Goal: Entertainment & Leisure: Consume media (video, audio)

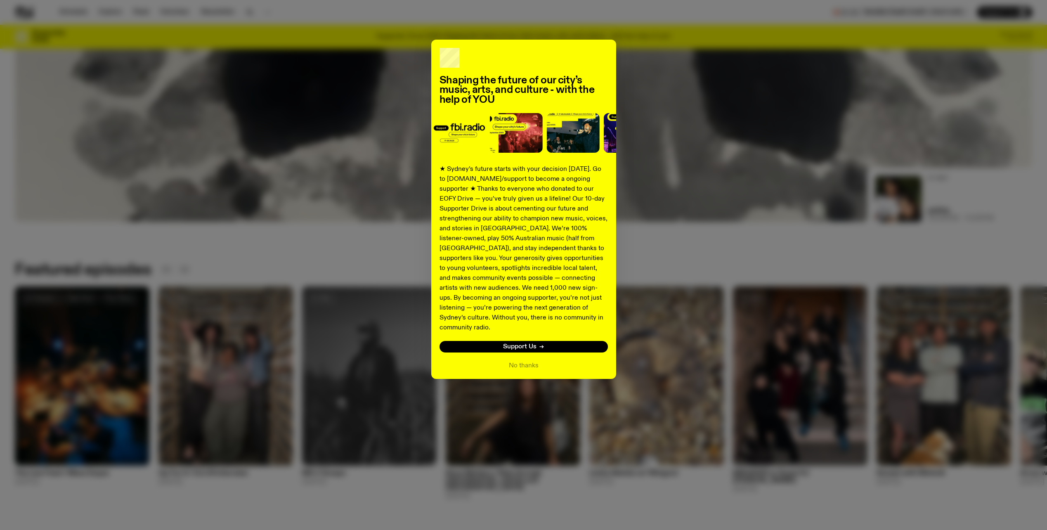
scroll to position [492, 0]
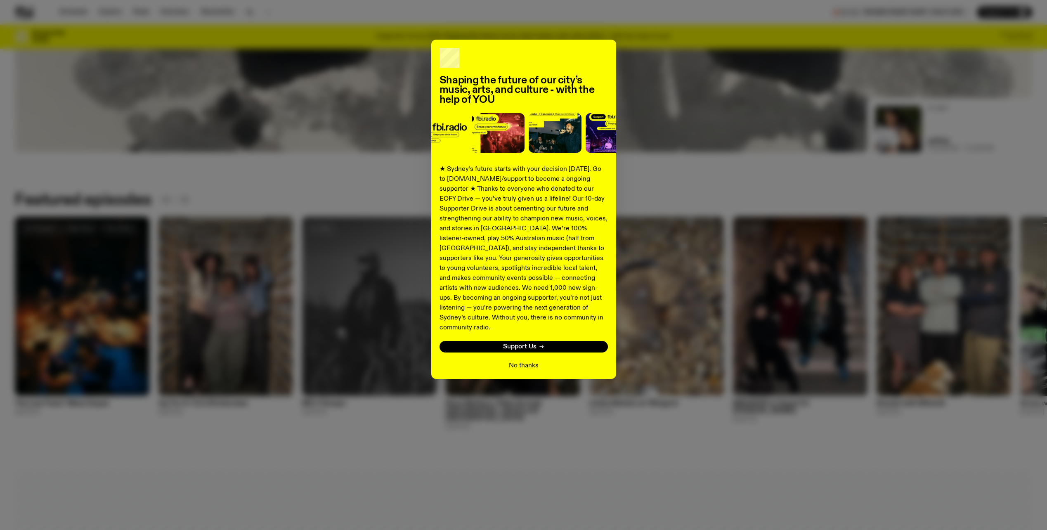
click at [511, 361] on button "No thanks" at bounding box center [524, 366] width 30 height 10
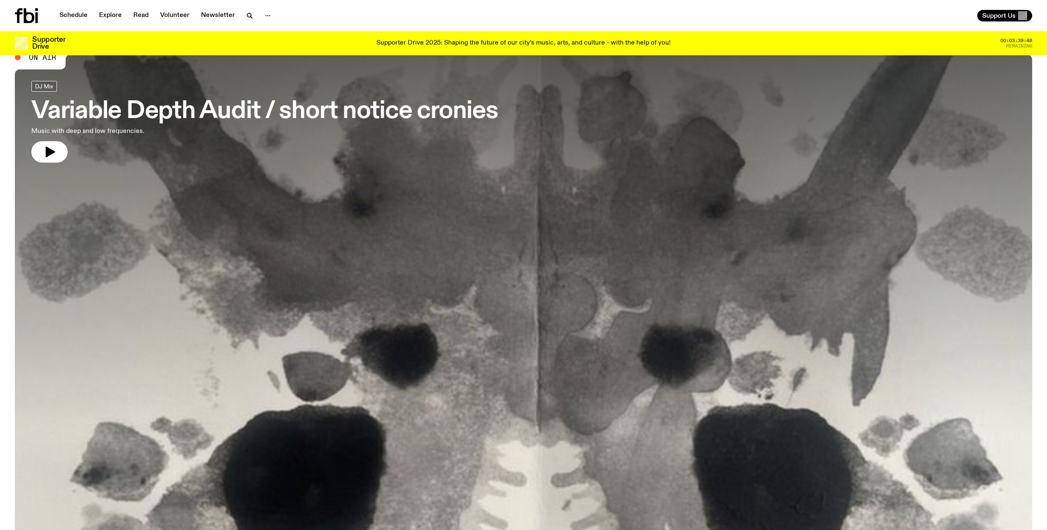
scroll to position [0, 0]
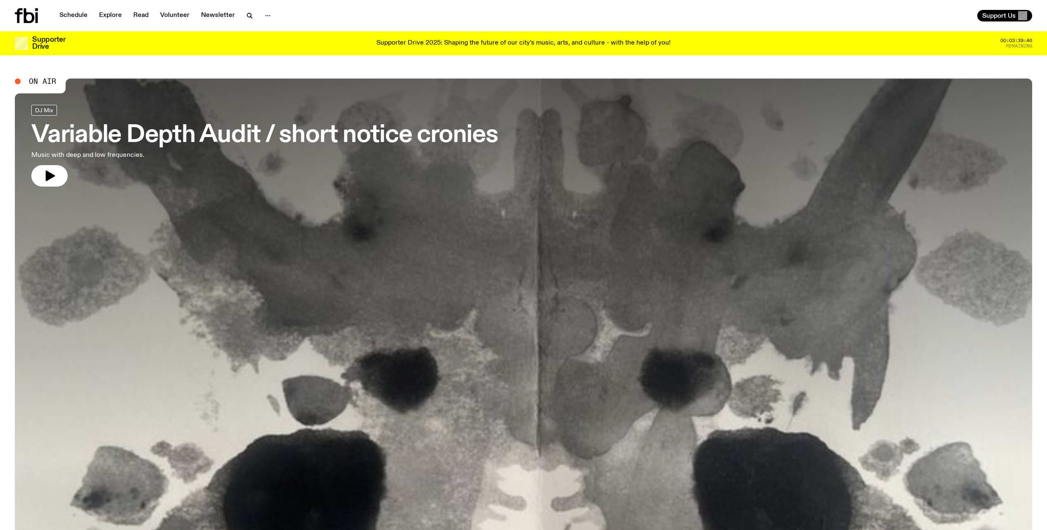
click at [47, 82] on span "On Air" at bounding box center [42, 81] width 27 height 7
drag, startPoint x: 53, startPoint y: 163, endPoint x: 54, endPoint y: 168, distance: 4.2
click at [53, 164] on link "Variable Depth Audit / short notice cronies Music with deep and low frequencies." at bounding box center [264, 146] width 467 height 82
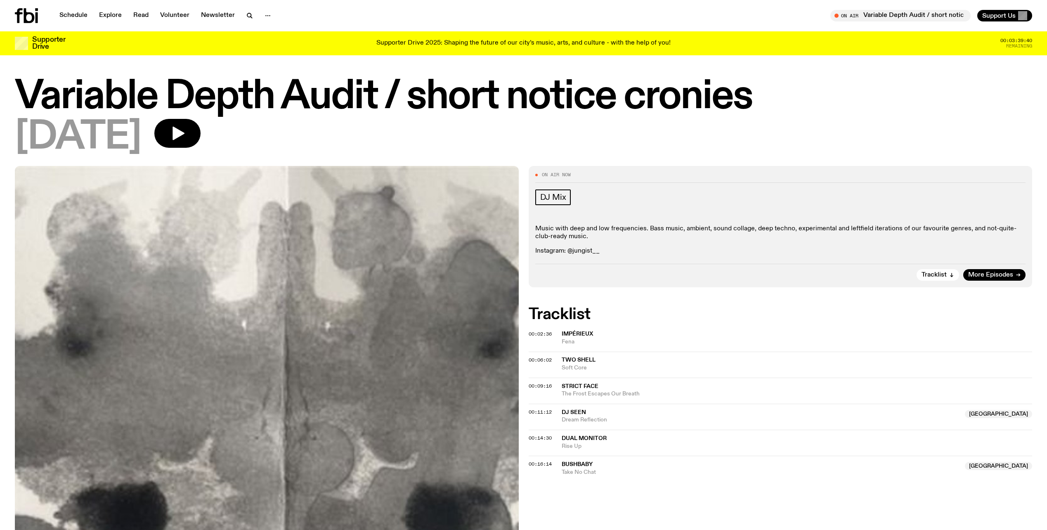
click at [1011, 45] on span "Remaining" at bounding box center [1019, 46] width 26 height 5
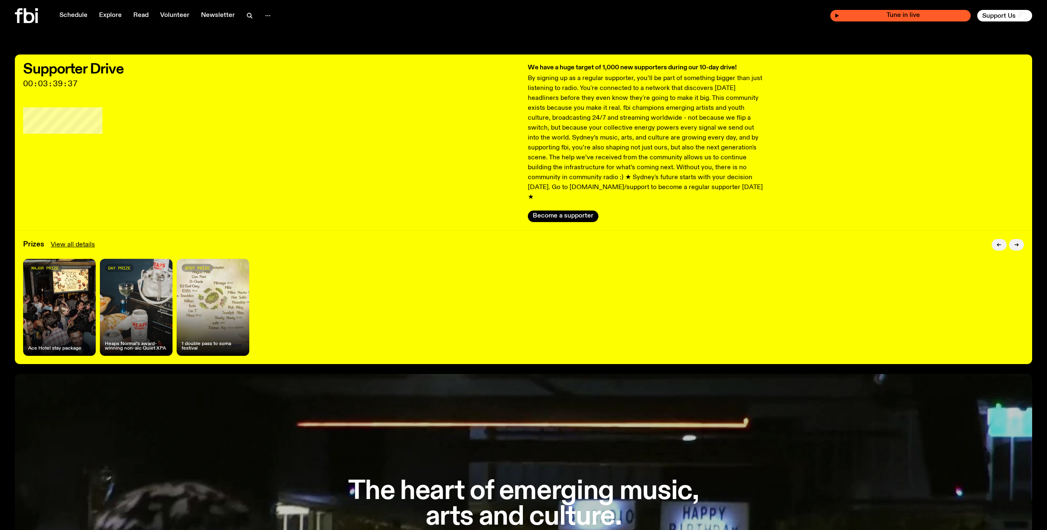
click at [902, 18] on span "Tune in live" at bounding box center [902, 15] width 127 height 6
click at [833, 17] on div "Tune in live" at bounding box center [900, 16] width 140 height 12
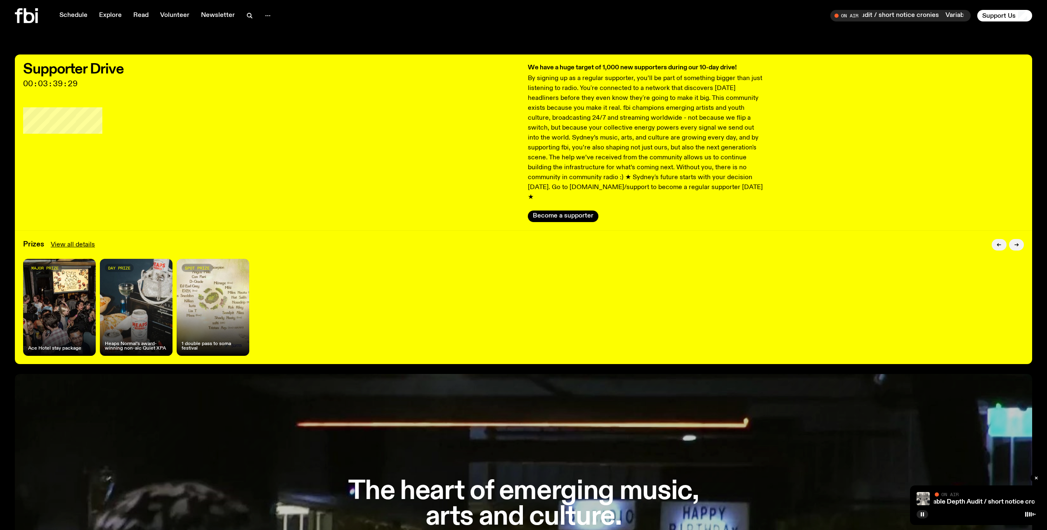
drag, startPoint x: 957, startPoint y: 504, endPoint x: 866, endPoint y: 500, distance: 90.8
click at [866, 500] on div "The heart of emerging music, arts and culture. Become a supporter" at bounding box center [523, 514] width 1017 height 281
click at [1010, 494] on div "On Air" at bounding box center [985, 495] width 101 height 6
drag, startPoint x: 925, startPoint y: 498, endPoint x: 935, endPoint y: 509, distance: 14.4
click at [940, 512] on div at bounding box center [975, 513] width 119 height 10
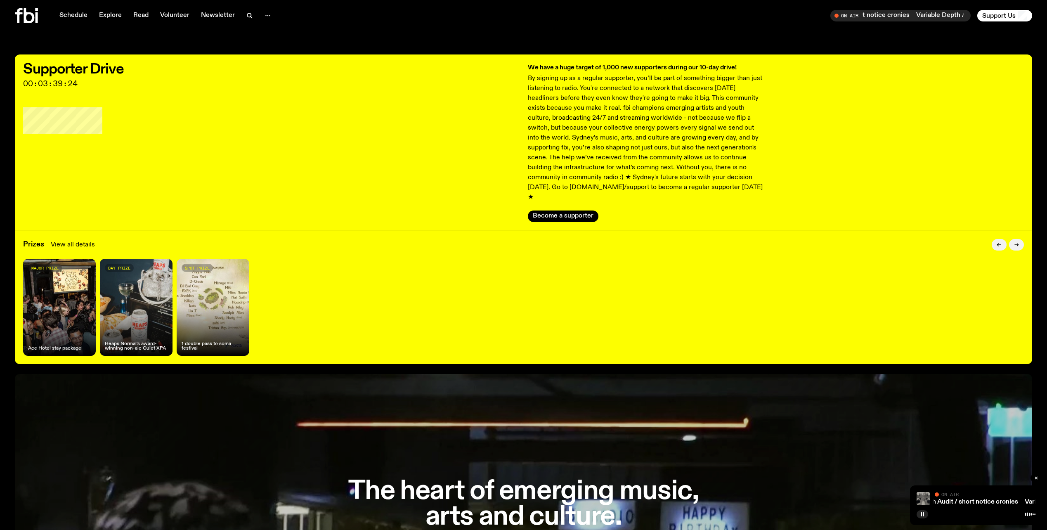
click at [922, 499] on img at bounding box center [922, 498] width 13 height 13
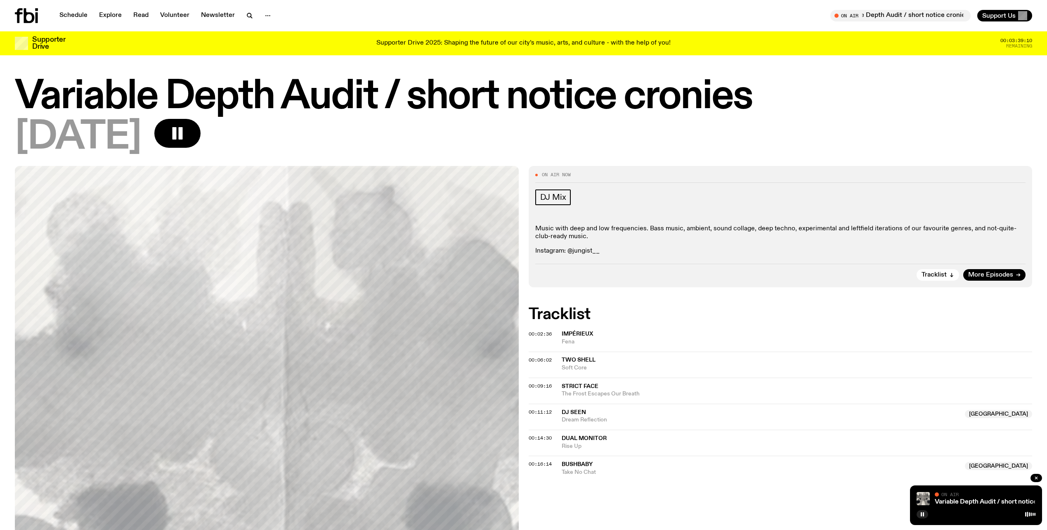
drag, startPoint x: 927, startPoint y: 12, endPoint x: 893, endPoint y: 29, distance: 38.0
click at [893, 29] on div "Schedule Explore Read Volunteer Newsletter On Air Variable Depth Audit / short …" at bounding box center [523, 15] width 1047 height 31
drag, startPoint x: 895, startPoint y: 17, endPoint x: 790, endPoint y: 27, distance: 105.8
click at [790, 27] on div "Schedule Explore Read Volunteer Newsletter On Air Variable Depth Audit / short …" at bounding box center [523, 15] width 1047 height 31
click at [260, 14] on button "button" at bounding box center [268, 16] width 17 height 12
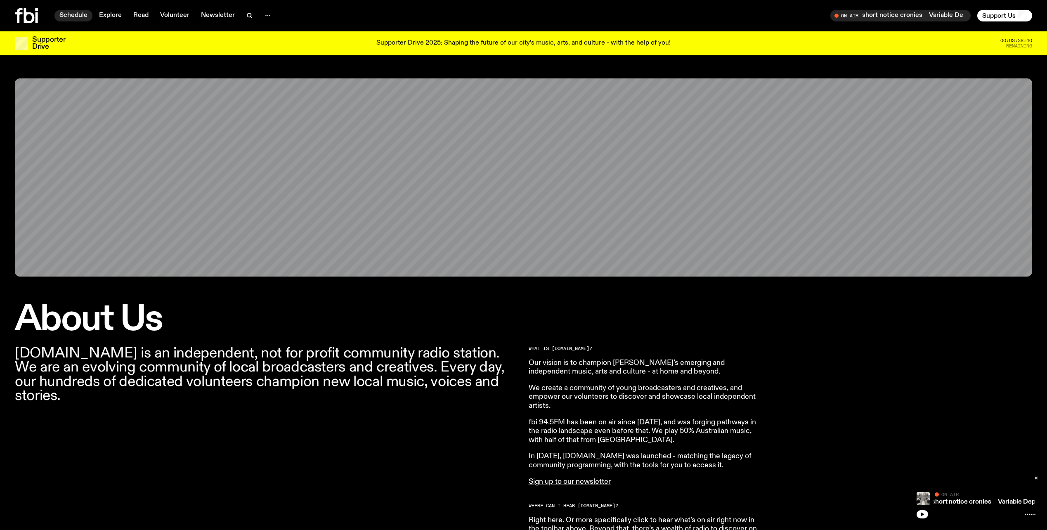
click at [79, 18] on link "Schedule" at bounding box center [73, 16] width 38 height 12
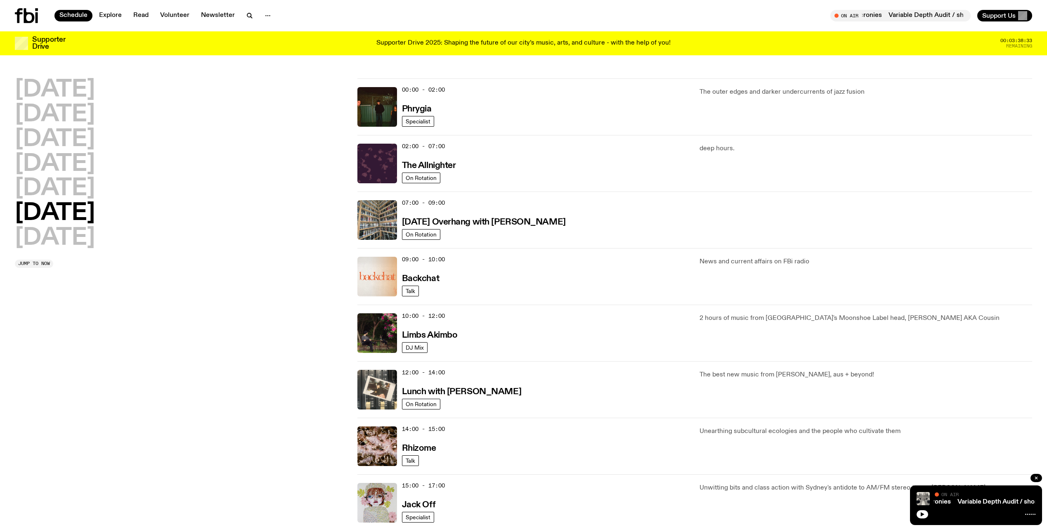
click at [30, 17] on icon at bounding box center [26, 15] width 23 height 15
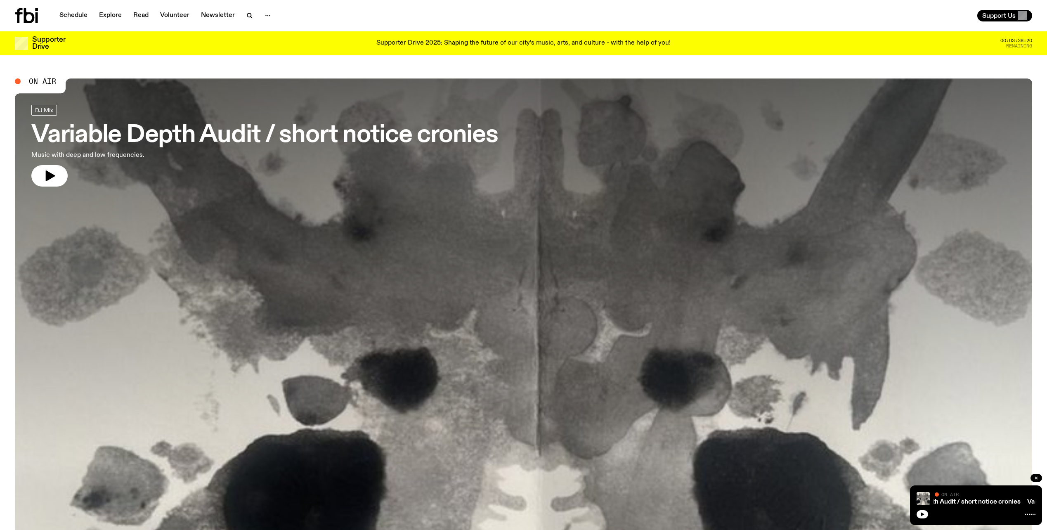
click at [1028, 514] on icon at bounding box center [1030, 514] width 10 height 7
